Goal: Task Accomplishment & Management: Complete application form

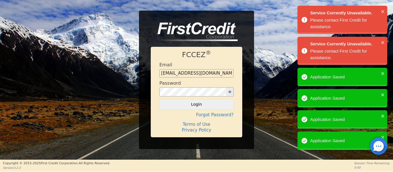
click at [199, 107] on button "Login" at bounding box center [196, 104] width 74 height 10
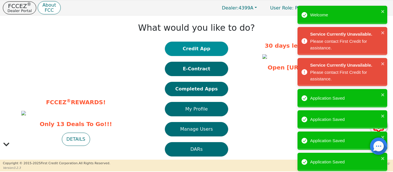
click at [197, 50] on button "Credit App" at bounding box center [196, 49] width 63 height 14
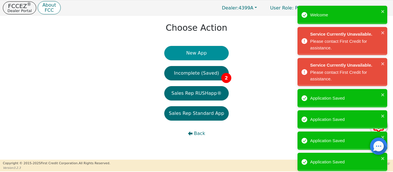
click at [185, 55] on button "New App" at bounding box center [196, 53] width 64 height 14
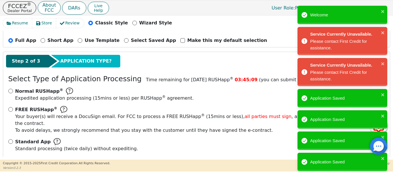
scroll to position [64, 0]
click at [12, 111] on input "FREE RUSHapp ® Your buyer(s) will receive a DocuSign email. For FCC to process …" at bounding box center [10, 109] width 5 height 5
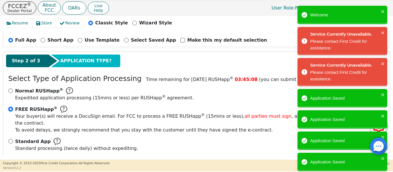
radio input "true"
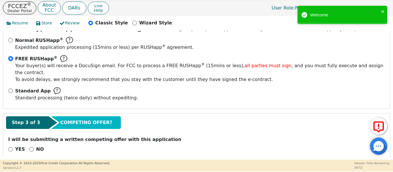
scroll to position [116, 0]
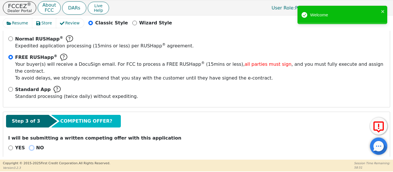
click at [30, 146] on input "NO" at bounding box center [31, 148] width 5 height 5
radio input "true"
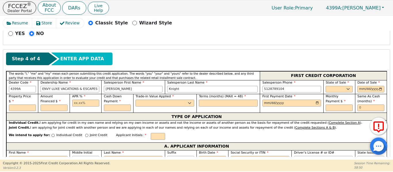
scroll to position [230, 0]
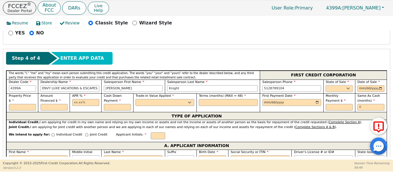
click at [332, 85] on select "AK AL AR AZ CA CO CT DC DE FL [GEOGRAPHIC_DATA] HI IA ID IL IN KS [GEOGRAPHIC_D…" at bounding box center [338, 88] width 27 height 7
select select "[GEOGRAPHIC_DATA]"
click at [325, 85] on select "AK AL AR AZ CA CO CT DC DE FL [GEOGRAPHIC_DATA] HI IA ID IL IN KS [GEOGRAPHIC_D…" at bounding box center [338, 88] width 27 height 7
click at [378, 85] on input "date" at bounding box center [370, 88] width 27 height 7
type input "[DATE]"
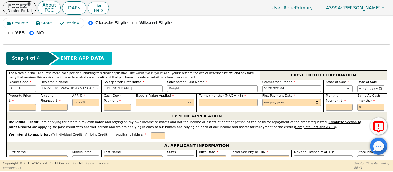
drag, startPoint x: 25, startPoint y: 91, endPoint x: 21, endPoint y: 95, distance: 4.9
click at [21, 94] on div "Property Price $" at bounding box center [22, 102] width 27 height 17
drag, startPoint x: 20, startPoint y: 95, endPoint x: 15, endPoint y: 99, distance: 6.0
click at [19, 104] on input "text" at bounding box center [22, 107] width 27 height 7
type input "4995.00"
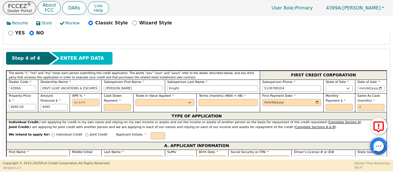
type input "4995.00"
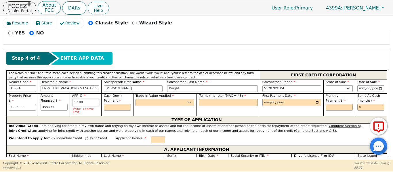
type input "17.99"
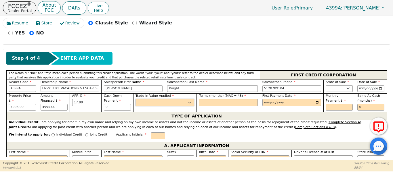
type input "0.00"
select select "y"
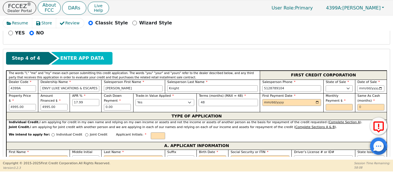
type input "48"
click at [314, 99] on input "date" at bounding box center [291, 102] width 59 height 7
type input "[DATE]"
click at [330, 104] on input "text" at bounding box center [338, 107] width 27 height 7
type input "146.70"
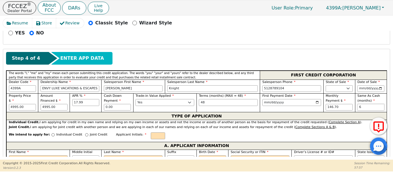
type input "6"
click at [51, 133] on input "Individual Credit" at bounding box center [52, 134] width 3 height 3
radio input "true"
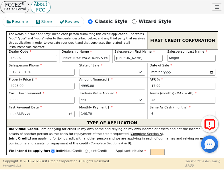
scroll to position [381, 0]
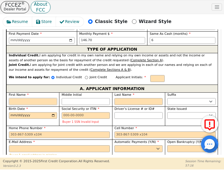
click at [18, 98] on input "First Name" at bounding box center [33, 101] width 48 height 7
type input "K"
type input "Ki"
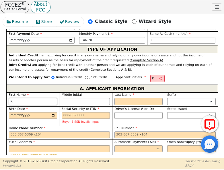
type input "Ki"
type input "[PERSON_NAME]"
type input "Kimb"
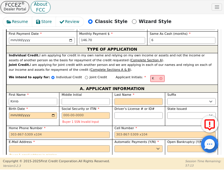
type input "Kimbe"
type input "Kimber"
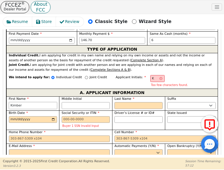
type input "Kimberl"
type input "[PERSON_NAME]"
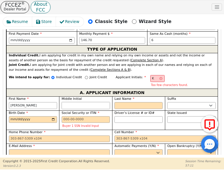
type input "KR"
type input "R"
type input "[PERSON_NAME]"
type input "R"
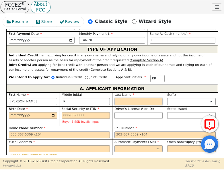
type input "KRG"
type input "G"
type input "[PERSON_NAME] [PERSON_NAME]"
type input "Gi"
type input "[PERSON_NAME]"
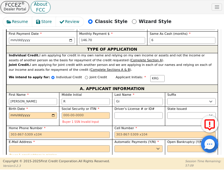
type input "[PERSON_NAME]"
type input "Gills"
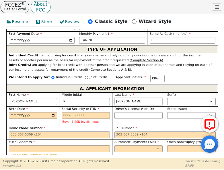
type input "[PERSON_NAME]"
type input "Gills"
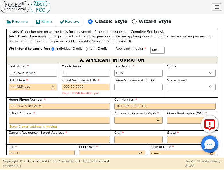
scroll to position [409, 0]
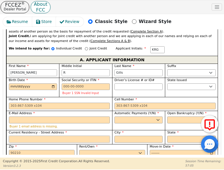
click at [13, 136] on input "Current Residency - Street Address" at bounding box center [59, 139] width 101 height 7
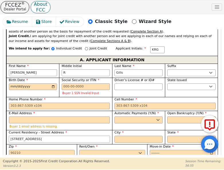
type input "[STREET_ADDRESS]"
type input "[GEOGRAPHIC_DATA]"
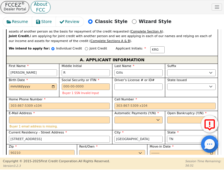
select select "[GEOGRAPHIC_DATA]"
type input "78613"
click at [89, 150] on select "Rent Own" at bounding box center [112, 153] width 66 height 7
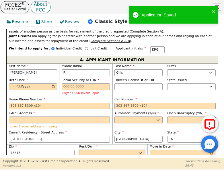
select select "Rent"
click at [79, 150] on select "Rent Own" at bounding box center [112, 153] width 66 height 7
click at [186, 83] on select "AK AL AR AZ CA CO CT DC DE FL [GEOGRAPHIC_DATA] HI IA ID IL IN KS [GEOGRAPHIC_D…" at bounding box center [192, 86] width 48 height 7
select select "[GEOGRAPHIC_DATA]"
click at [168, 83] on select "AK AL AR AZ CA CO CT DC DE FL [GEOGRAPHIC_DATA] HI IA ID IL IN KS [GEOGRAPHIC_D…" at bounding box center [192, 86] width 48 height 7
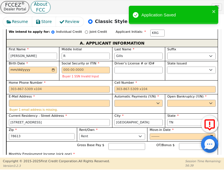
scroll to position [428, 0]
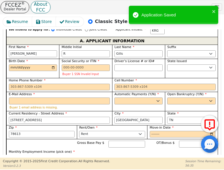
click at [10, 162] on input "Full Time" at bounding box center [10, 163] width 3 height 3
radio input "true"
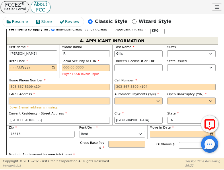
paste input "[EMAIL_ADDRESS][DOMAIN_NAME]"
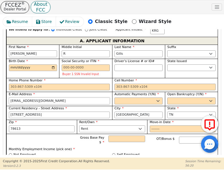
type input "[EMAIL_ADDRESS][DOMAIN_NAME]"
click at [120, 97] on select "Yes No" at bounding box center [139, 100] width 48 height 7
select select "y"
click at [115, 97] on select "Yes No" at bounding box center [139, 100] width 48 height 7
type input "[PERSON_NAME]"
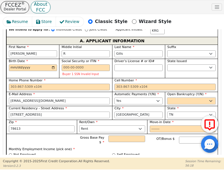
click at [175, 97] on select "Yes No" at bounding box center [192, 100] width 48 height 7
select select "n"
click at [168, 97] on select "Yes No" at bounding box center [192, 100] width 48 height 7
click at [12, 64] on input "Birth Date" at bounding box center [33, 67] width 48 height 7
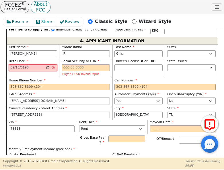
type input "[DATE]"
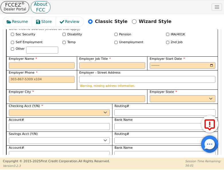
scroll to position [611, 0]
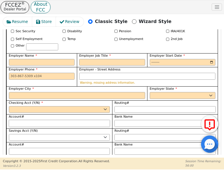
click at [57, 120] on input "Account#" at bounding box center [59, 123] width 101 height 7
click at [44, 106] on select "Yes No" at bounding box center [59, 109] width 101 height 7
select select "y"
click at [9, 106] on select "Yes No" at bounding box center [59, 109] width 101 height 7
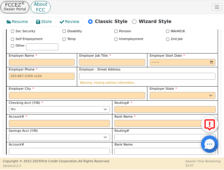
click at [47, 134] on select "Yes No" at bounding box center [59, 137] width 101 height 7
select select "n"
click at [9, 134] on select "Yes No" at bounding box center [59, 137] width 101 height 7
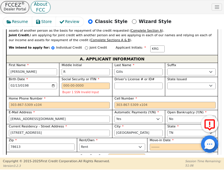
scroll to position [400, 0]
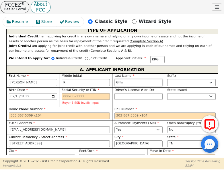
click at [140, 79] on input "Gills" at bounding box center [139, 82] width 48 height 7
type input "[PERSON_NAME]"
type input "G"
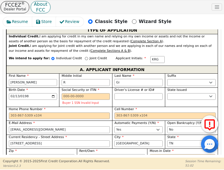
type input "[PERSON_NAME] [PERSON_NAME]"
type input "KR"
type input "[PERSON_NAME]"
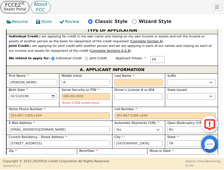
type input "KRG"
type input "G"
type input "[PERSON_NAME] [PERSON_NAME]"
type input "Gi"
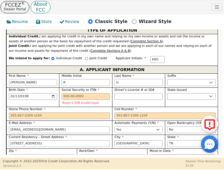
type input "[PERSON_NAME]"
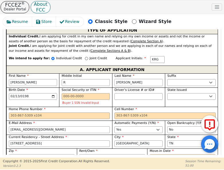
type input "[PERSON_NAME]"
type input "Gilli"
type input "[PERSON_NAME]"
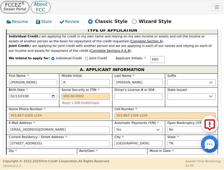
type input "[PERSON_NAME]"
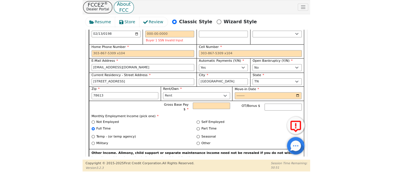
scroll to position [457, 0]
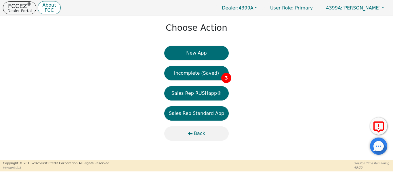
click at [197, 134] on span "Back" at bounding box center [199, 133] width 11 height 7
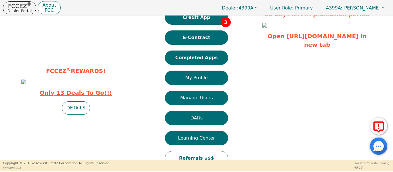
scroll to position [48, 0]
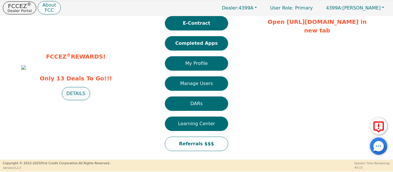
click at [73, 100] on button "DETAILS" at bounding box center [76, 93] width 28 height 13
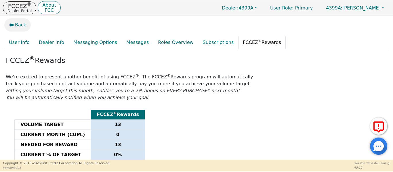
click at [18, 24] on span "Back" at bounding box center [20, 25] width 11 height 7
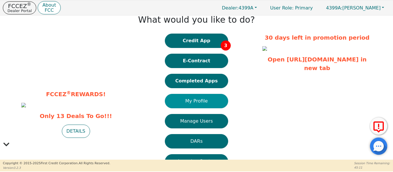
scroll to position [19, 0]
